Goal: Transaction & Acquisition: Purchase product/service

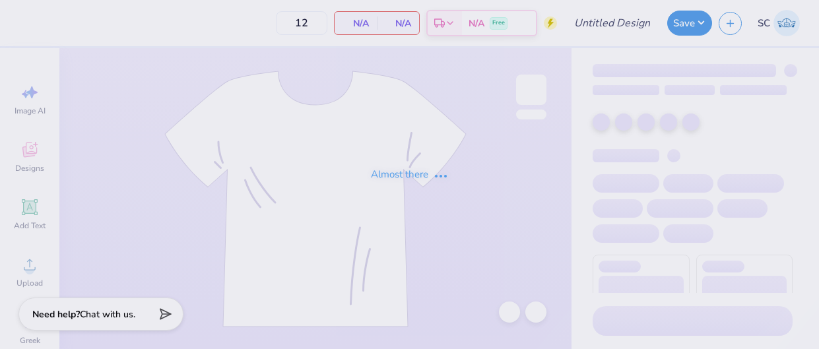
type input "[PERSON_NAME] : [GEOGRAPHIC_DATA]"
type input "24"
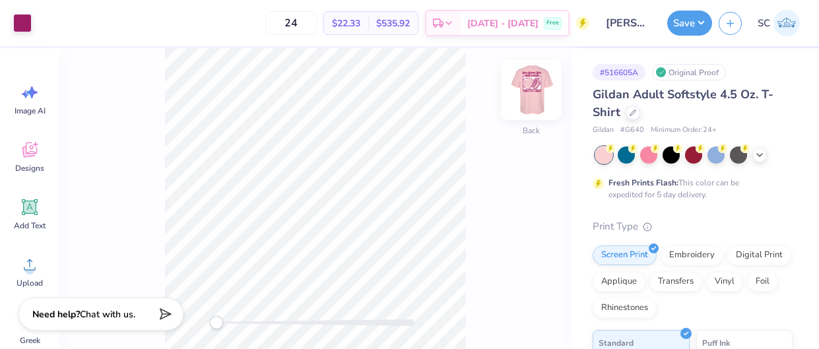
click at [535, 93] on img at bounding box center [531, 89] width 53 height 53
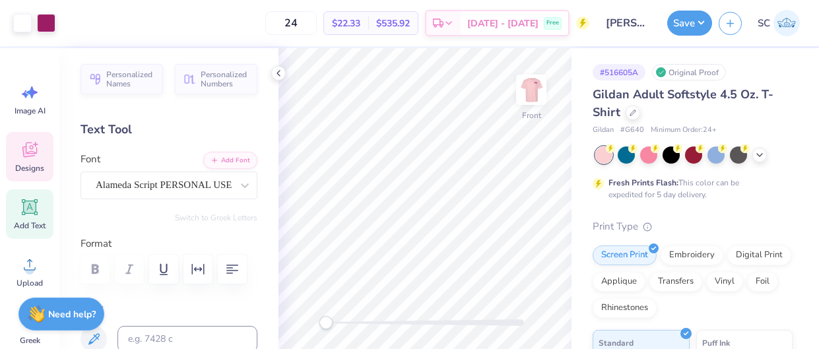
click at [20, 150] on icon at bounding box center [30, 150] width 20 height 20
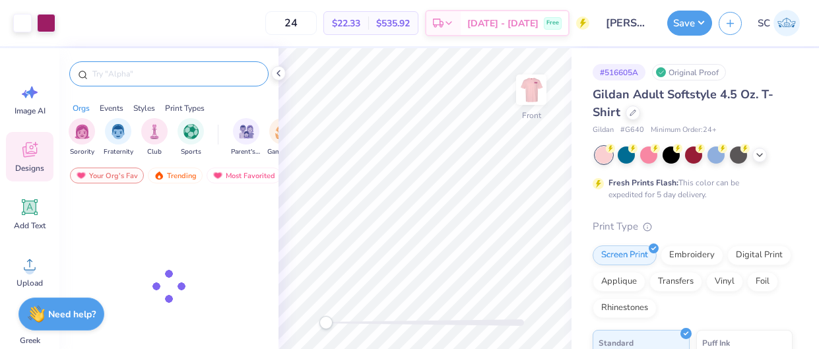
click at [155, 79] on input "text" at bounding box center [175, 73] width 169 height 13
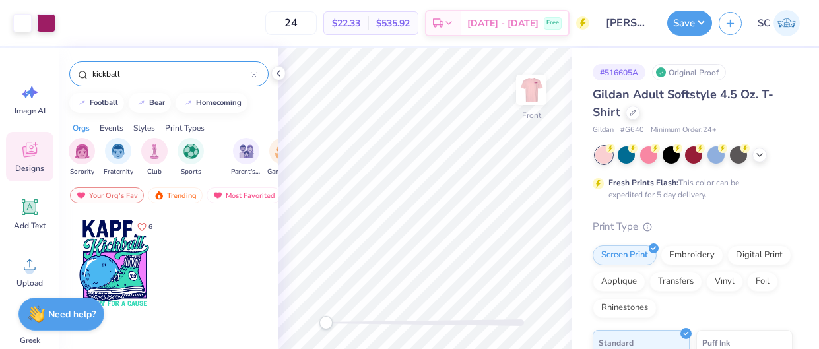
type input "kickball"
click at [108, 268] on div at bounding box center [114, 263] width 98 height 98
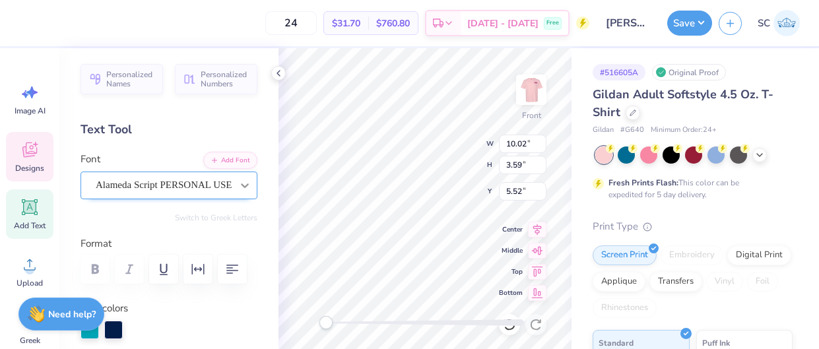
click at [249, 183] on icon at bounding box center [244, 185] width 13 height 13
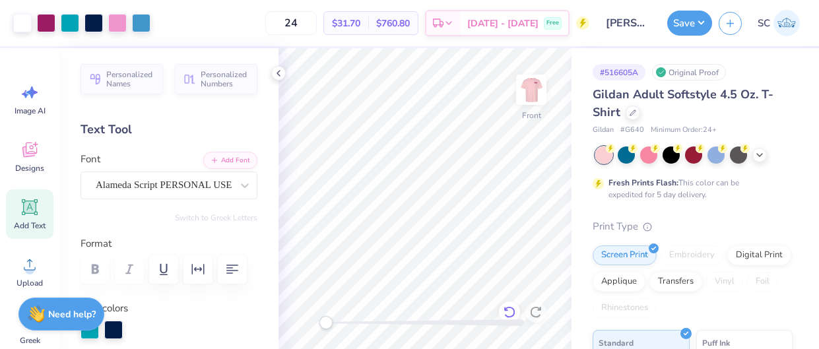
click at [505, 313] on icon at bounding box center [509, 312] width 13 height 13
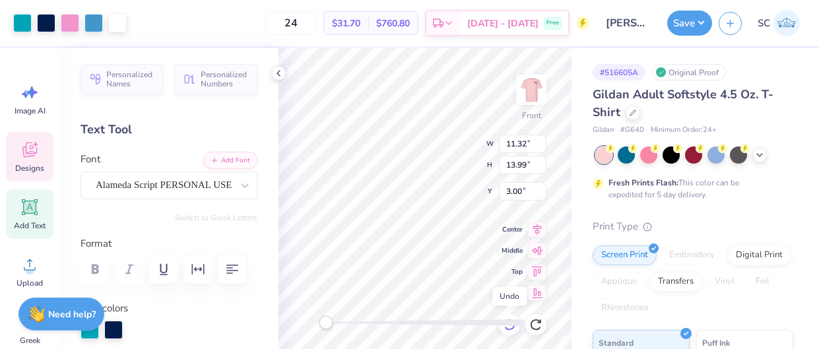
click at [505, 314] on div at bounding box center [509, 324] width 21 height 21
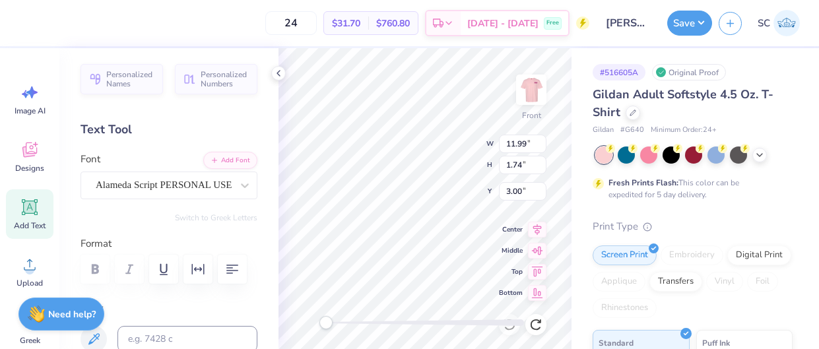
scroll to position [0, 1]
click at [243, 188] on icon at bounding box center [244, 185] width 13 height 13
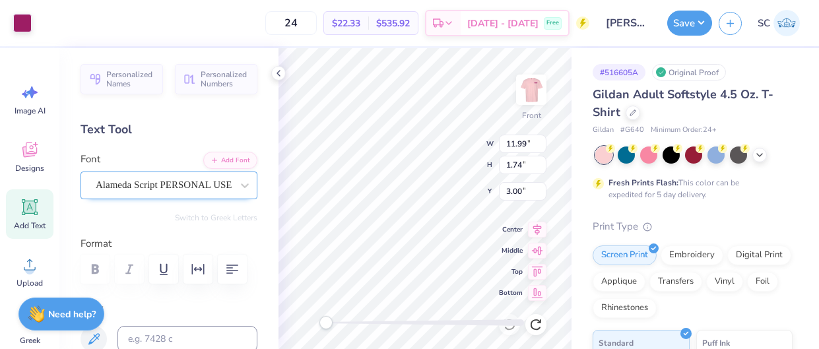
scroll to position [0, 0]
type textarea "Save Second Base"
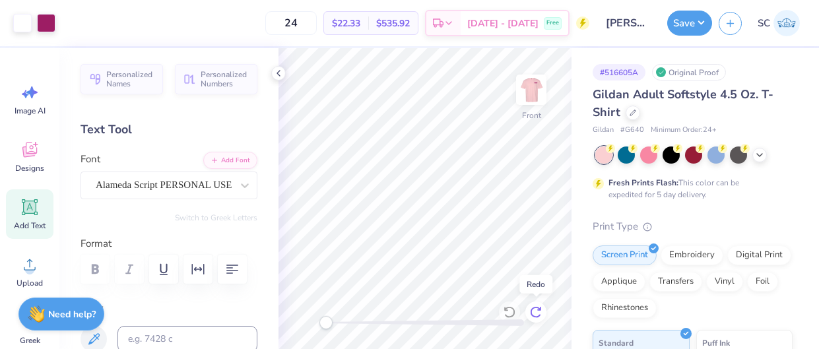
click at [534, 313] on icon at bounding box center [535, 312] width 13 height 13
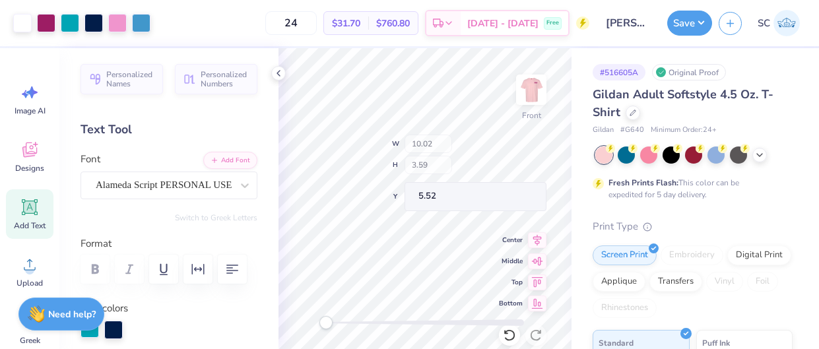
scroll to position [108, 0]
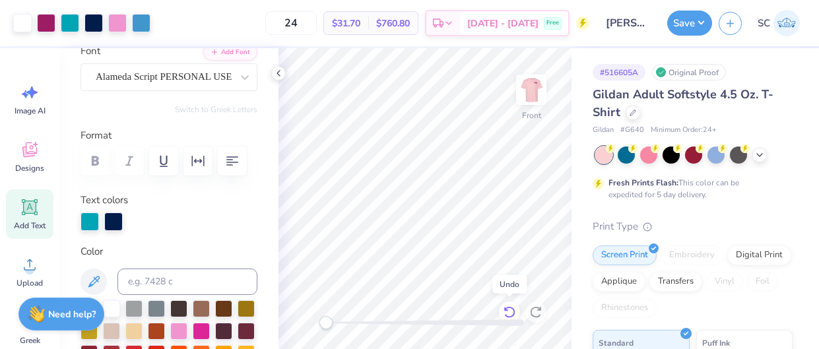
click at [508, 312] on icon at bounding box center [509, 312] width 13 height 13
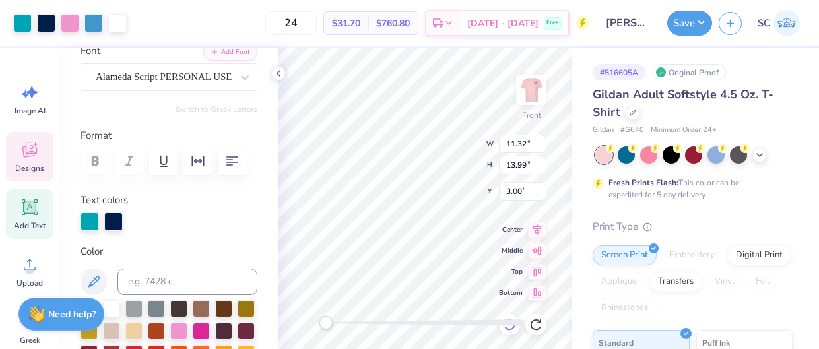
click at [509, 330] on icon at bounding box center [509, 324] width 13 height 13
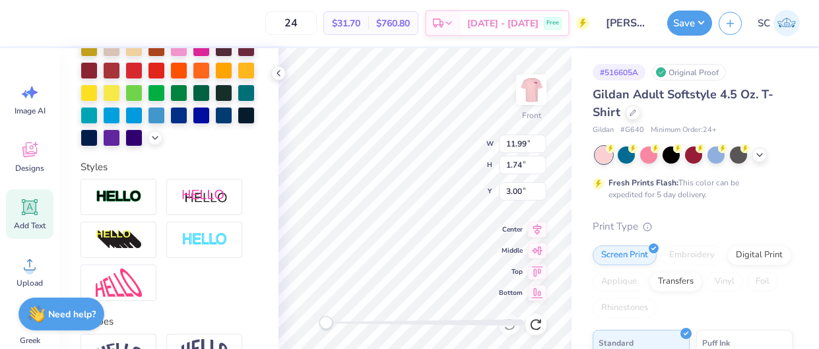
scroll to position [313, 0]
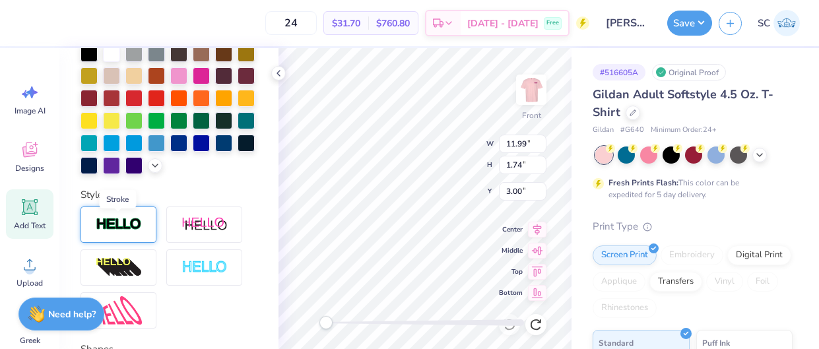
click at [114, 227] on img at bounding box center [119, 224] width 46 height 15
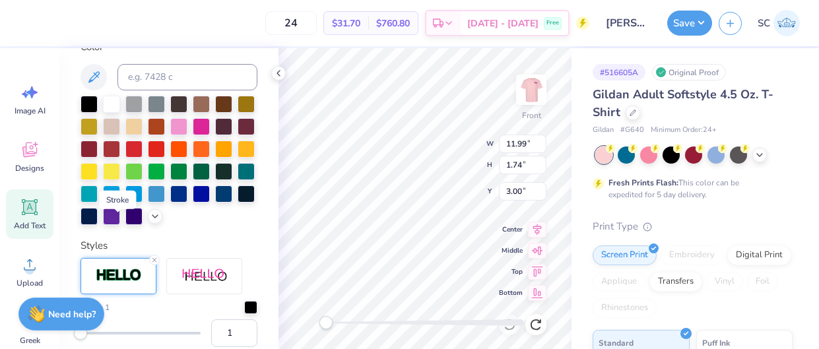
scroll to position [364, 0]
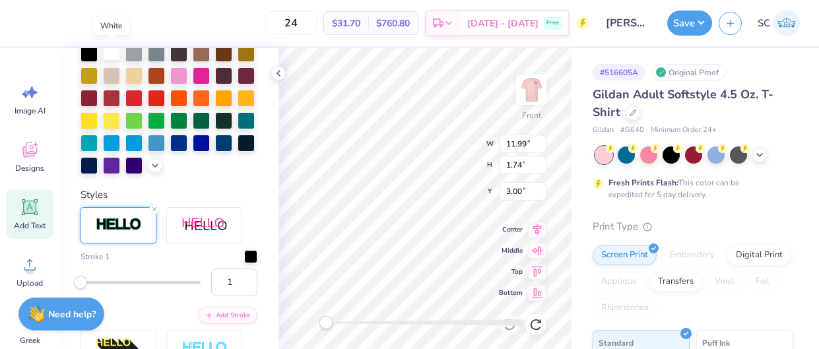
click at [111, 53] on div at bounding box center [111, 52] width 17 height 17
click at [199, 77] on div at bounding box center [201, 74] width 17 height 17
type input "2"
click at [247, 277] on input "2" at bounding box center [234, 283] width 46 height 28
type input "1"
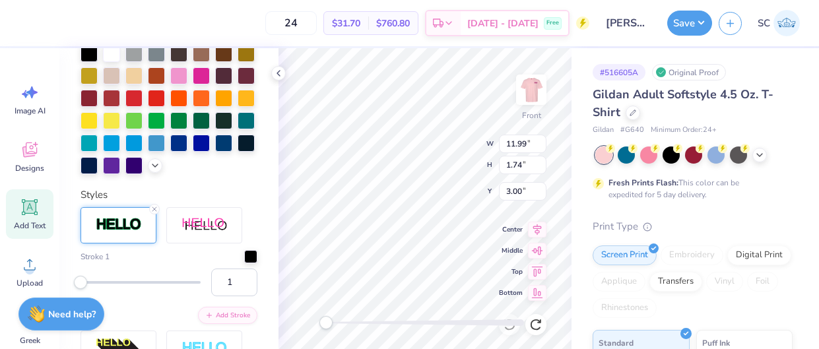
drag, startPoint x: 81, startPoint y: 277, endPoint x: 69, endPoint y: 275, distance: 12.8
click at [69, 275] on div "Personalized Names Personalized Numbers Text Tool Add Font Font Alameda Script …" at bounding box center [168, 198] width 219 height 301
click at [169, 258] on div "Stroke 1" at bounding box center [169, 256] width 177 height 13
click at [105, 254] on label "Stroke 1" at bounding box center [95, 257] width 29 height 12
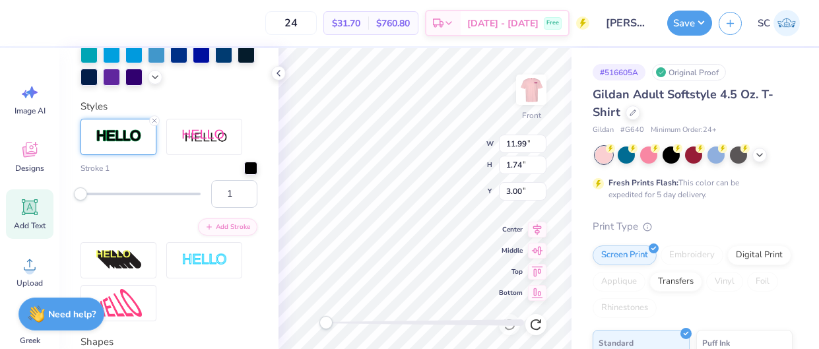
scroll to position [452, 0]
click at [234, 229] on button "Add Stroke" at bounding box center [227, 225] width 59 height 17
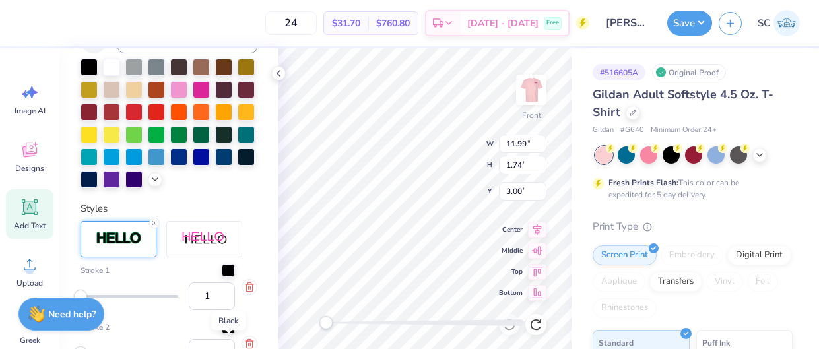
scroll to position [314, 0]
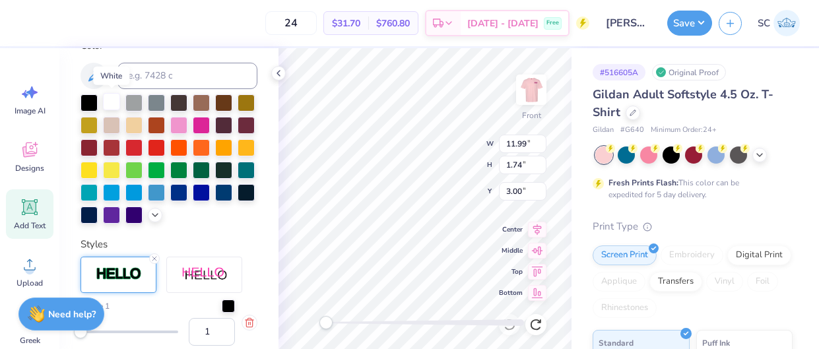
click at [111, 103] on div at bounding box center [111, 101] width 17 height 17
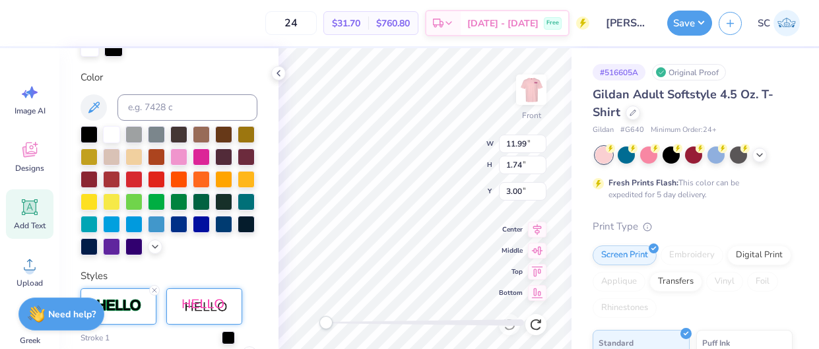
scroll to position [280, 0]
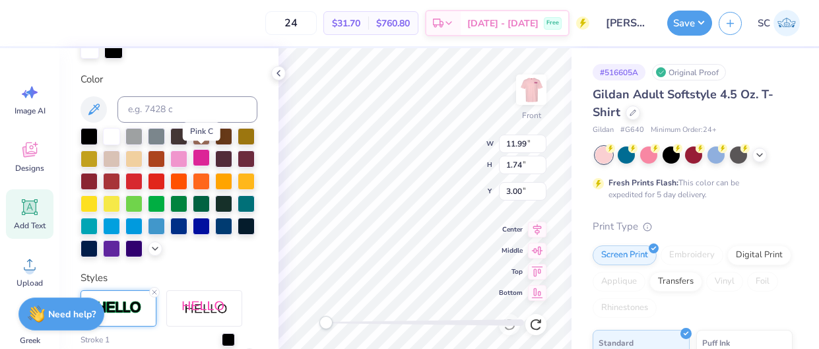
click at [205, 158] on div at bounding box center [201, 157] width 17 height 17
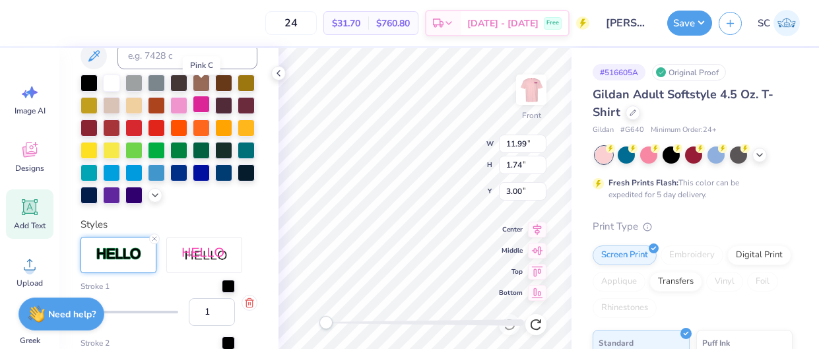
scroll to position [352, 0]
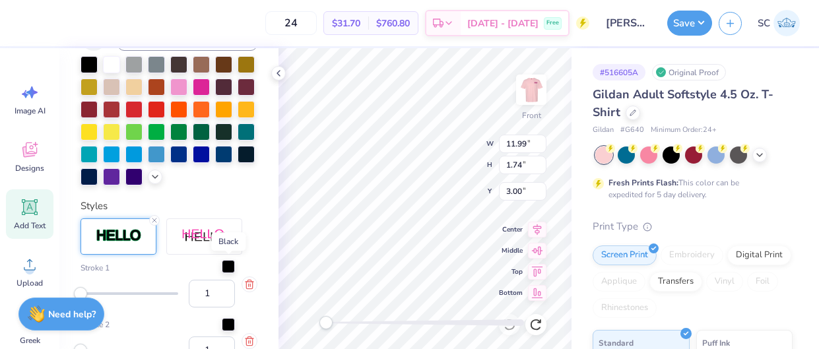
click at [228, 268] on div at bounding box center [228, 266] width 13 height 13
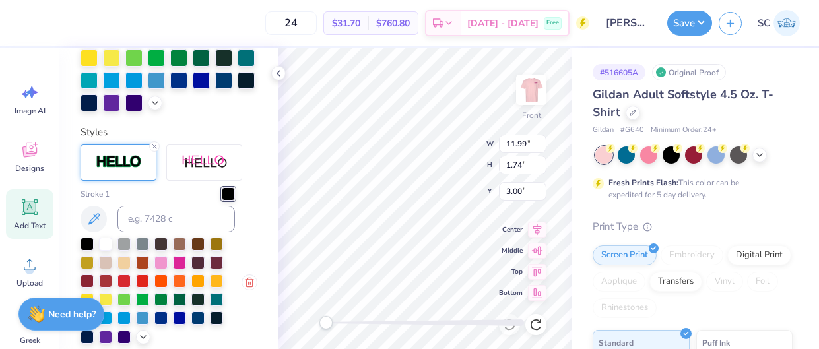
scroll to position [433, 0]
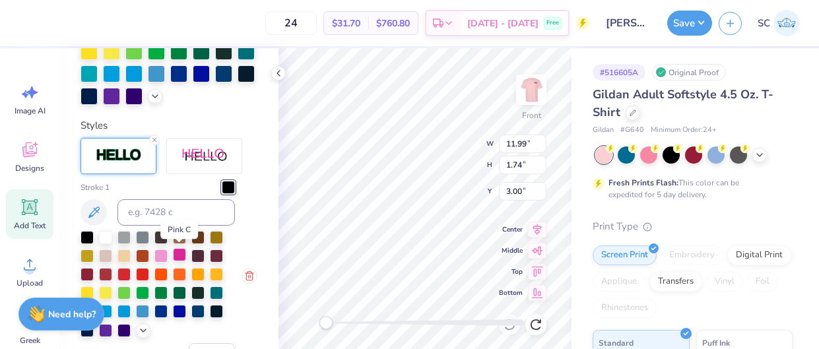
click at [177, 254] on div at bounding box center [179, 254] width 13 height 13
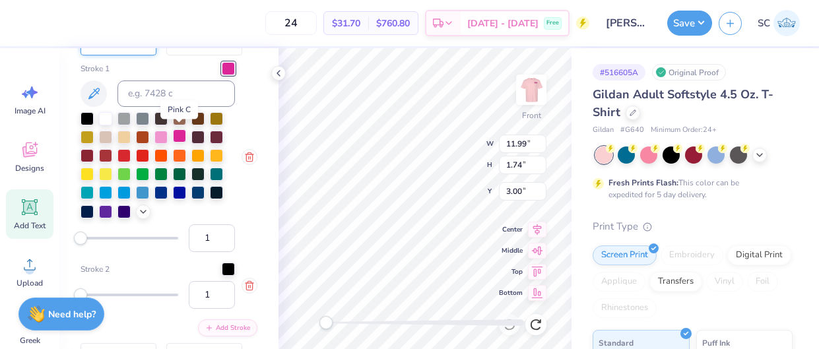
scroll to position [555, 0]
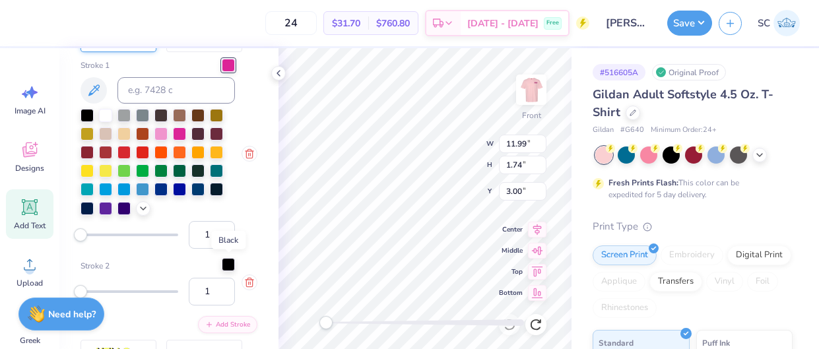
click at [232, 265] on div at bounding box center [228, 264] width 13 height 13
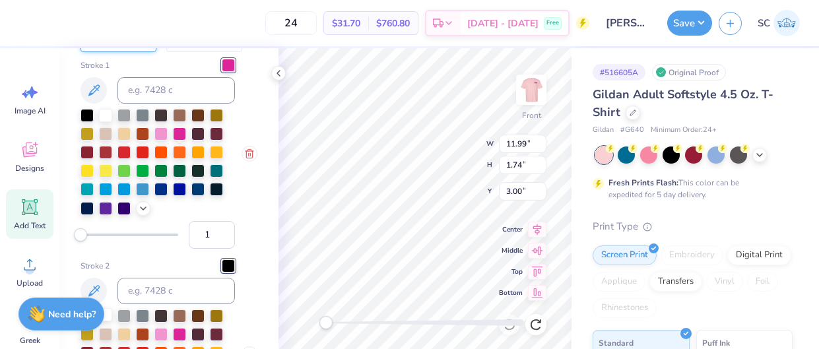
click at [110, 315] on div at bounding box center [105, 314] width 13 height 13
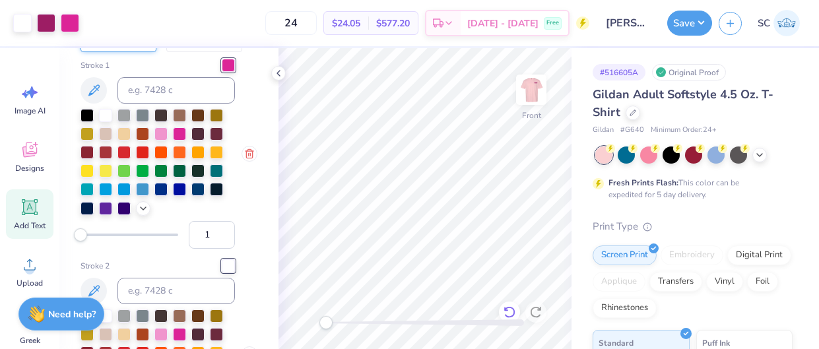
click at [509, 308] on icon at bounding box center [509, 312] width 13 height 13
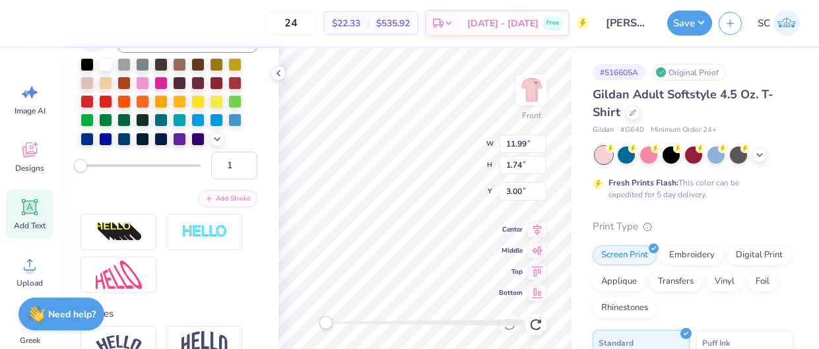
scroll to position [556, 0]
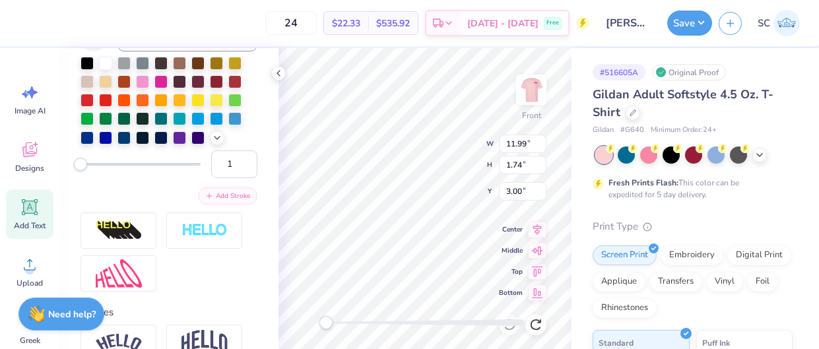
click at [214, 200] on button "Add Stroke" at bounding box center [227, 195] width 59 height 17
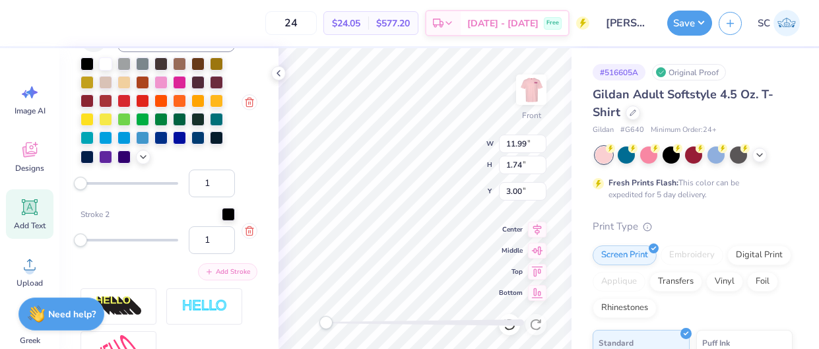
scroll to position [591, 0]
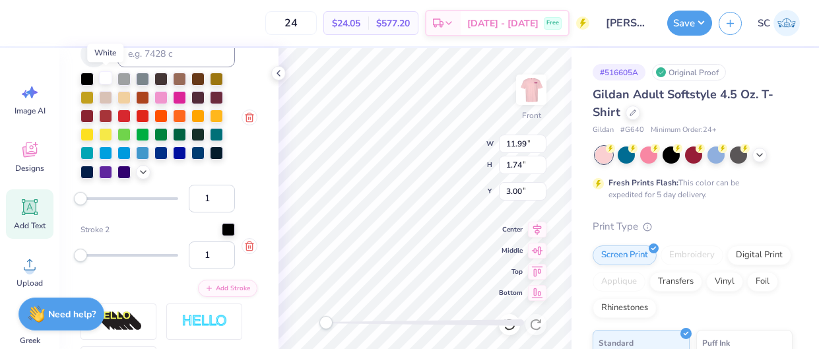
click at [108, 77] on div at bounding box center [105, 77] width 13 height 13
type input "32"
drag, startPoint x: 82, startPoint y: 253, endPoint x: 112, endPoint y: 255, distance: 29.8
click at [112, 255] on div "Accessibility label" at bounding box center [112, 255] width 13 height 13
type input "35"
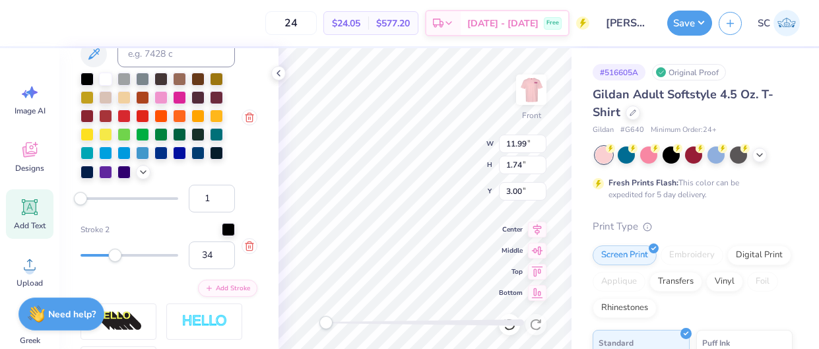
drag, startPoint x: 112, startPoint y: 255, endPoint x: 114, endPoint y: 242, distance: 13.3
click at [114, 242] on div "34" at bounding box center [158, 256] width 154 height 28
click at [233, 230] on div at bounding box center [228, 228] width 13 height 13
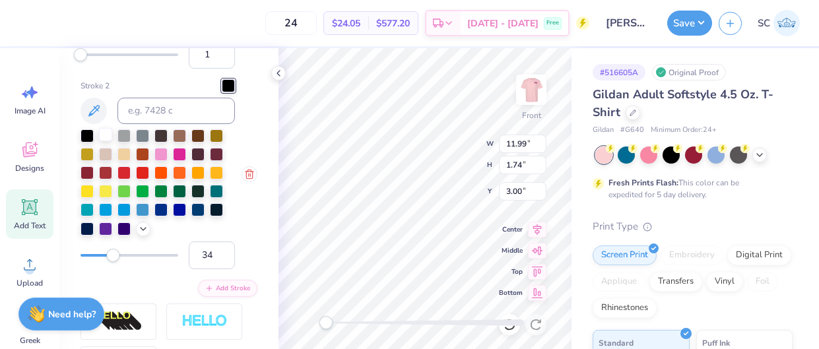
click at [104, 131] on div at bounding box center [105, 134] width 13 height 13
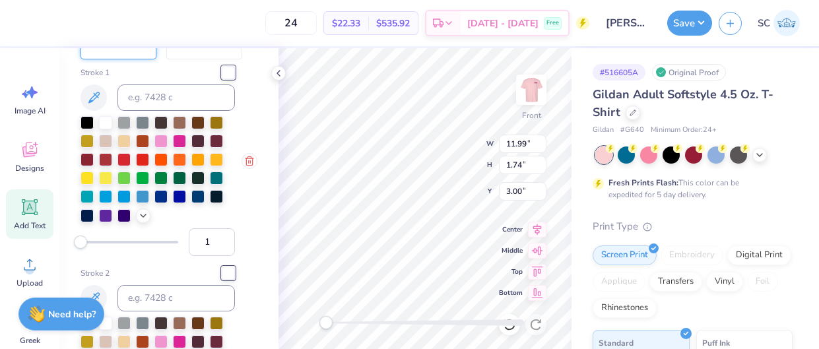
scroll to position [535, 0]
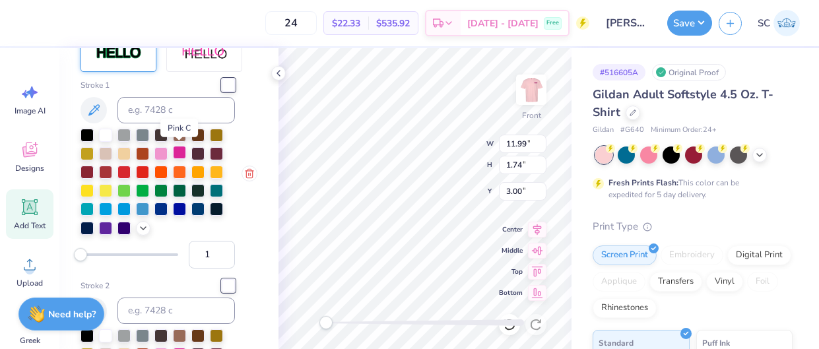
click at [179, 154] on div at bounding box center [179, 152] width 13 height 13
click at [512, 329] on icon at bounding box center [509, 324] width 13 height 13
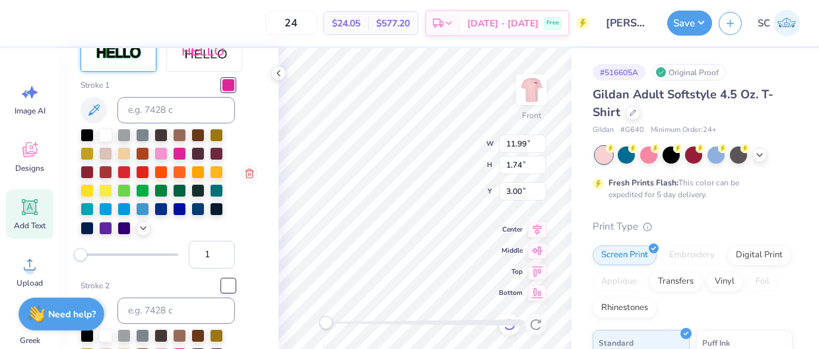
click at [512, 329] on icon at bounding box center [509, 324] width 13 height 13
click at [507, 327] on div at bounding box center [425, 322] width 198 height 13
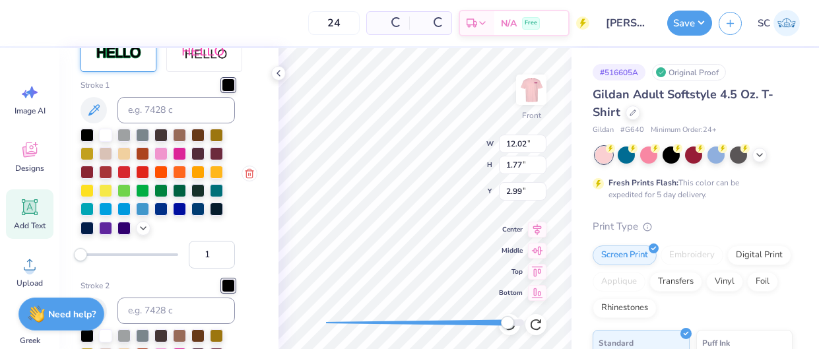
type input "12.02"
type input "1.77"
type input "2.99"
type input "1"
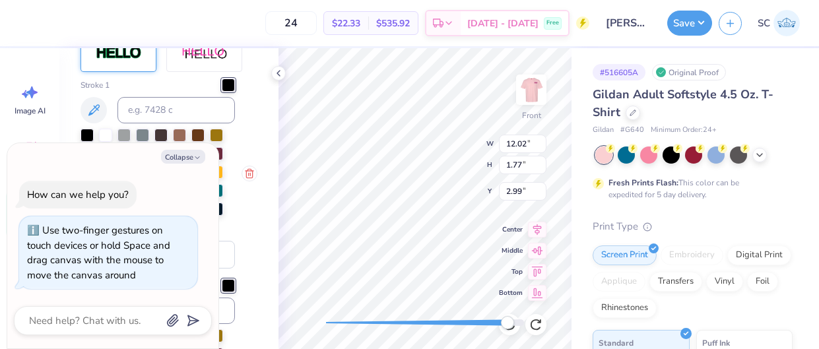
click at [507, 327] on div "Accessibility label" at bounding box center [507, 322] width 13 height 13
click at [395, 322] on div at bounding box center [425, 322] width 198 height 7
click at [509, 328] on div at bounding box center [425, 322] width 198 height 13
click at [336, 322] on div at bounding box center [425, 322] width 198 height 7
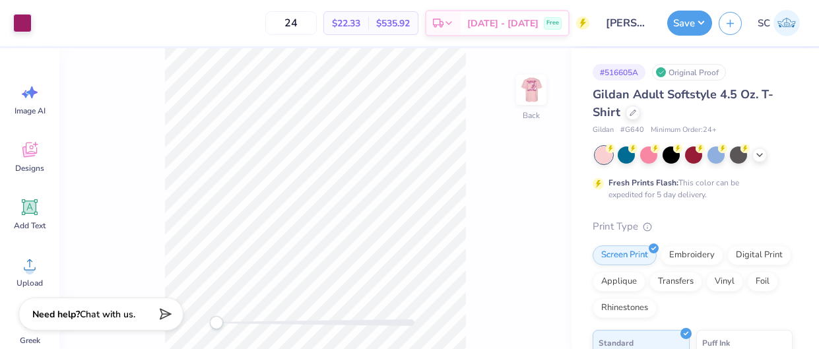
click at [623, 69] on div "# 516605A" at bounding box center [619, 72] width 53 height 16
copy div "# 516605A"
click at [132, 37] on div "24 $22.33 Per Item $535.92 Total Est. Delivery Sep 22 - 25 Free" at bounding box center [313, 23] width 551 height 46
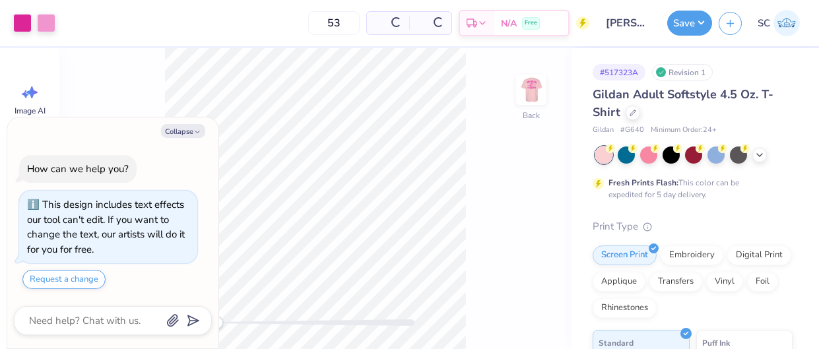
type textarea "x"
